Goal: Information Seeking & Learning: Compare options

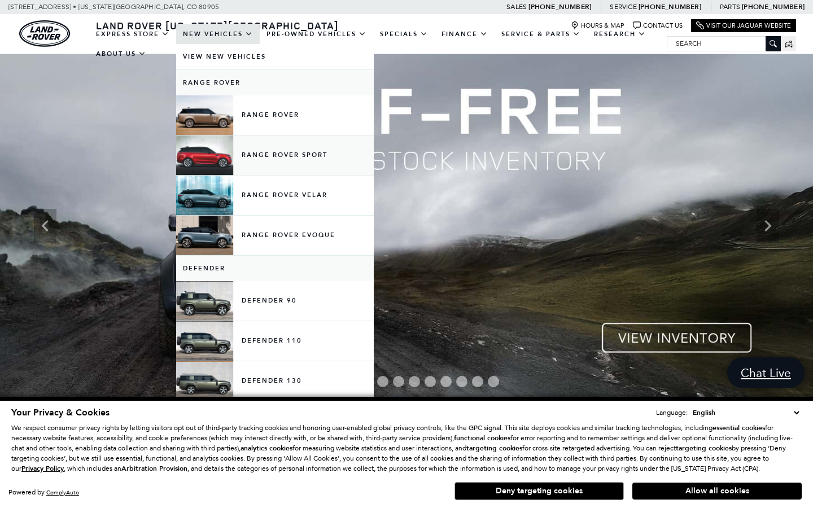
click at [264, 164] on link "Range Rover Sport" at bounding box center [275, 156] width 198 height 40
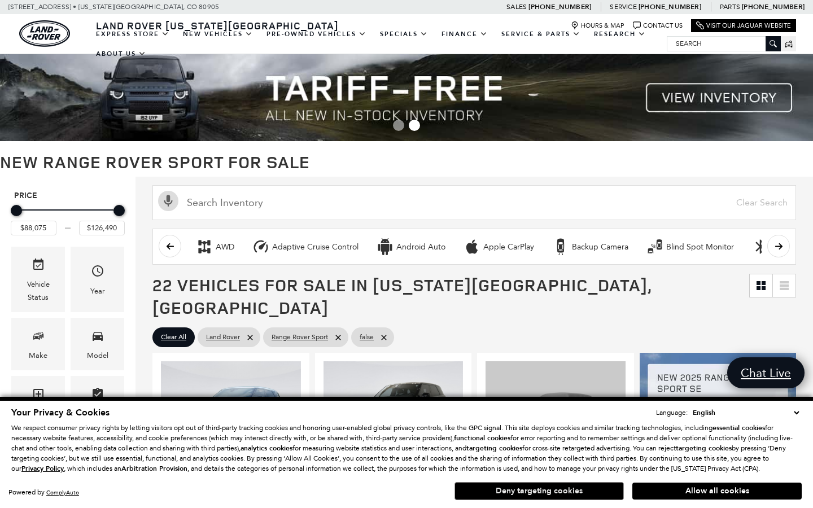
click at [565, 488] on button "Deny targeting cookies" at bounding box center [539, 491] width 169 height 18
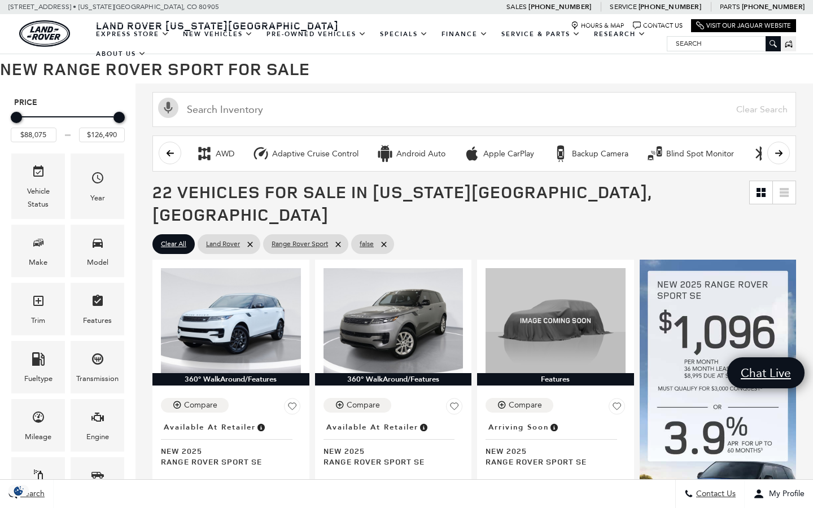
scroll to position [94, 0]
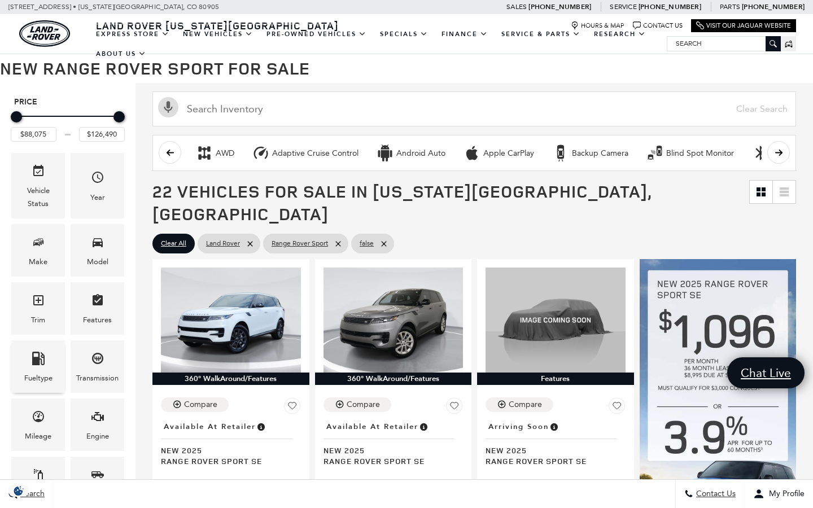
click at [42, 374] on div "Fueltype" at bounding box center [38, 378] width 28 height 12
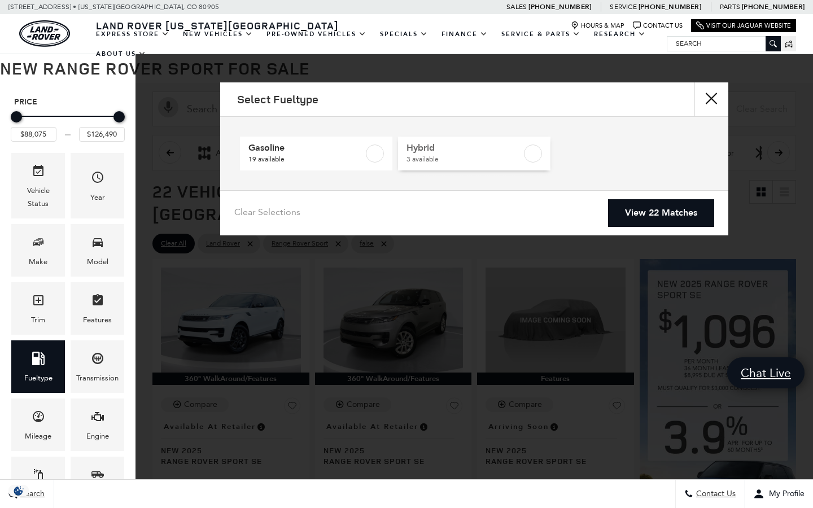
click at [532, 155] on label at bounding box center [533, 154] width 18 height 18
type input "$103,549"
type input "$113,655"
checkbox input "true"
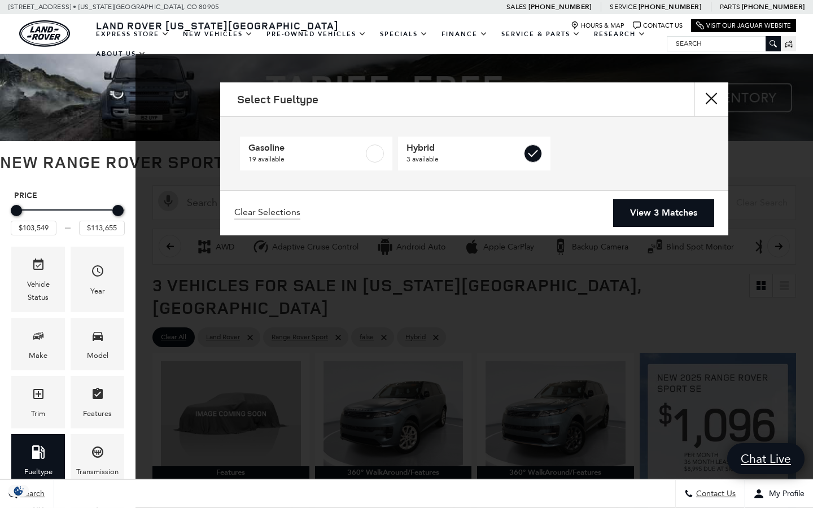
click at [659, 213] on link "View 3 Matches" at bounding box center [663, 213] width 101 height 28
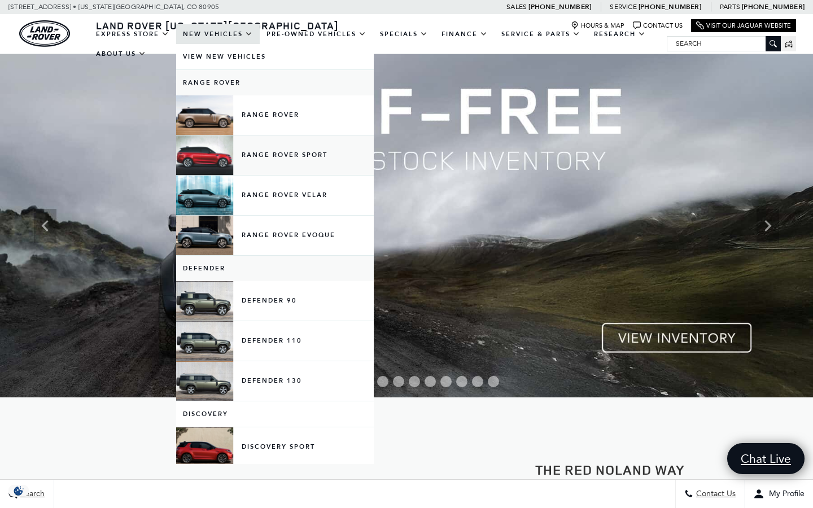
click at [254, 167] on link "Range Rover Sport" at bounding box center [275, 156] width 198 height 40
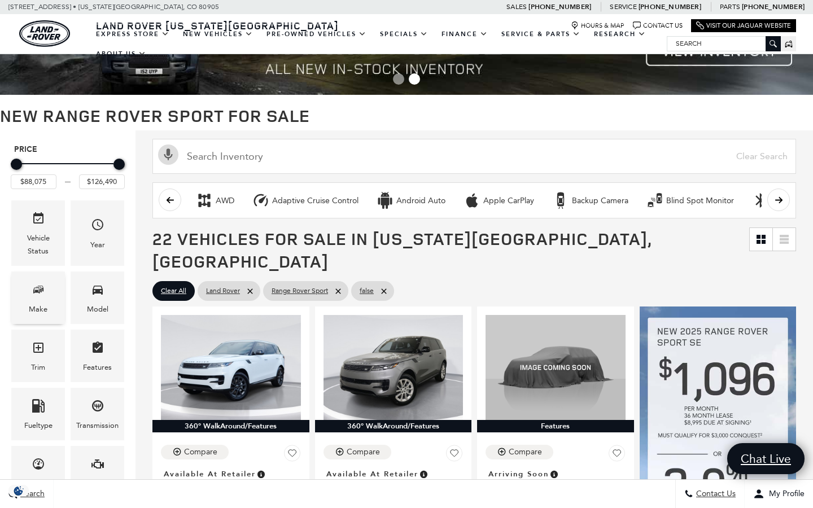
scroll to position [84, 0]
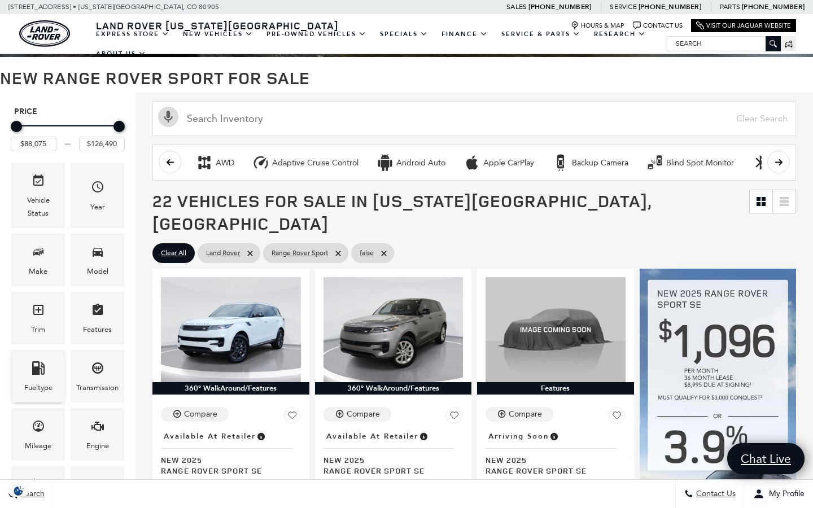
click at [37, 372] on icon "Fueltype" at bounding box center [38, 368] width 12 height 14
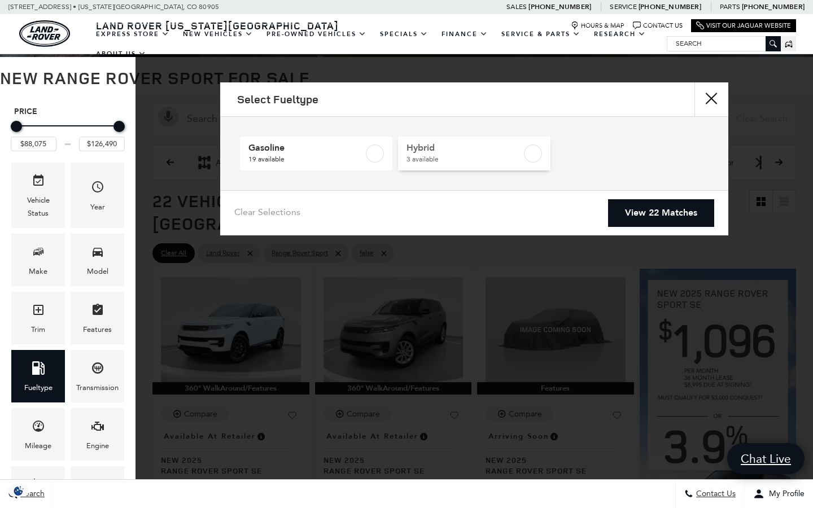
click at [534, 158] on label at bounding box center [533, 154] width 18 height 18
type input "$103,549"
type input "$113,655"
checkbox input "true"
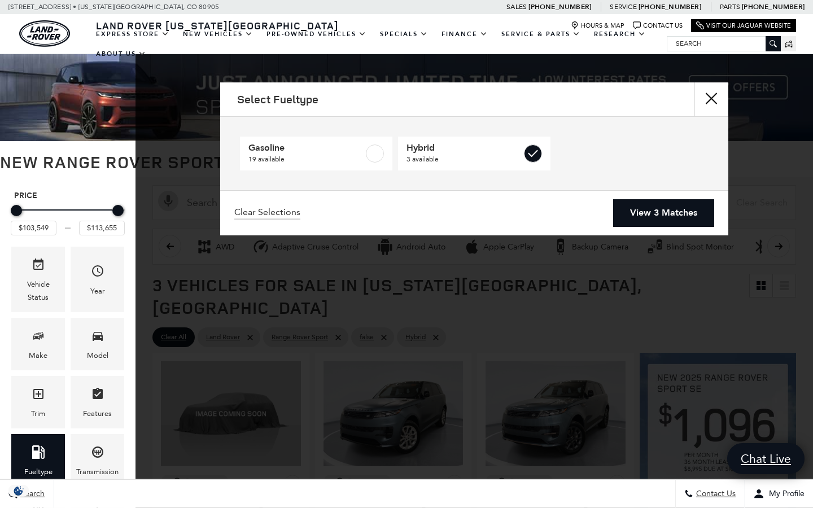
click at [645, 214] on link "View 3 Matches" at bounding box center [663, 213] width 101 height 28
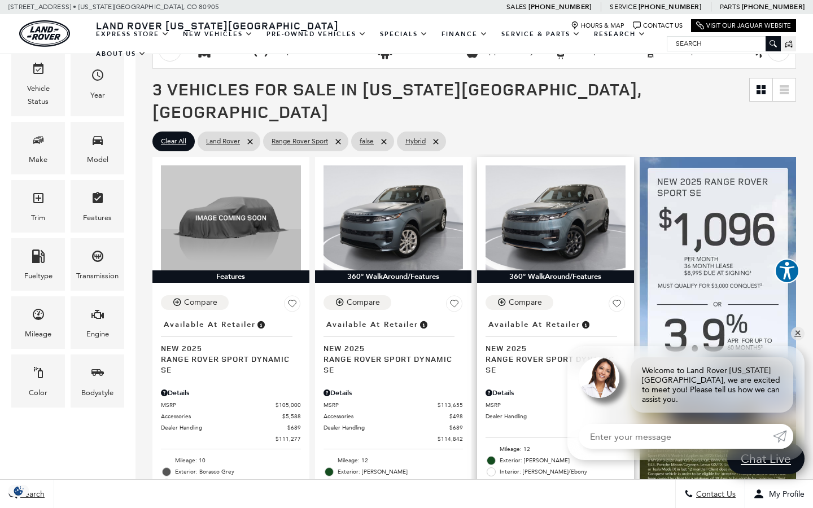
scroll to position [196, 1]
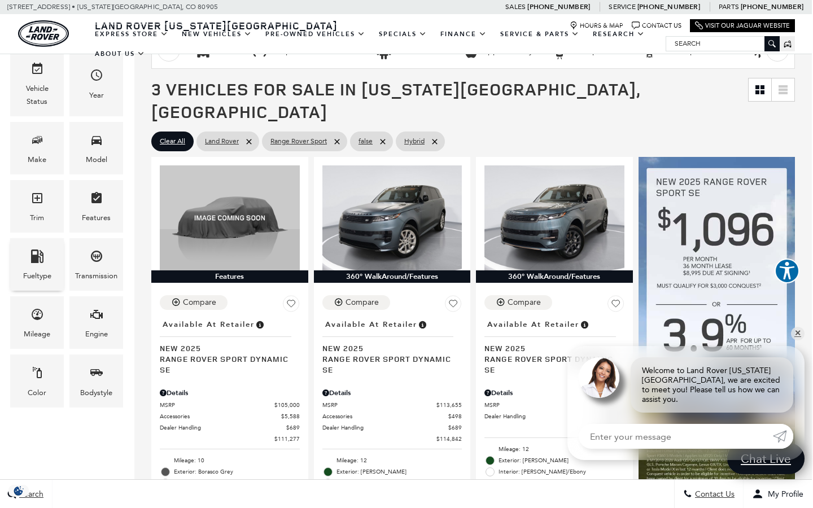
click at [41, 265] on span "Fueltype" at bounding box center [37, 258] width 14 height 23
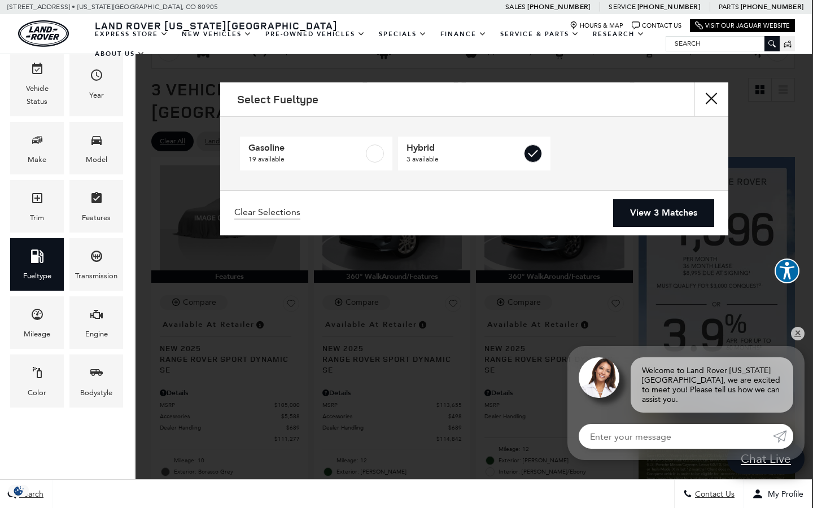
click at [653, 212] on link "View 3 Matches" at bounding box center [663, 213] width 101 height 28
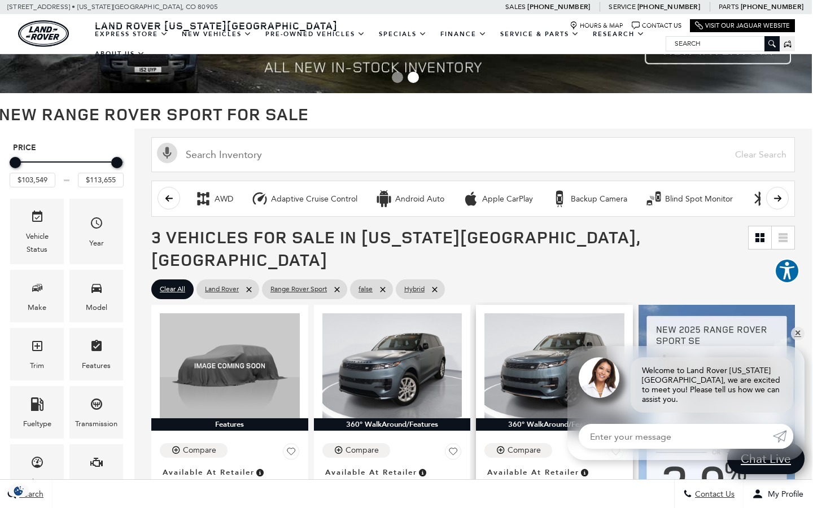
scroll to position [47, 1]
